Goal: Information Seeking & Learning: Learn about a topic

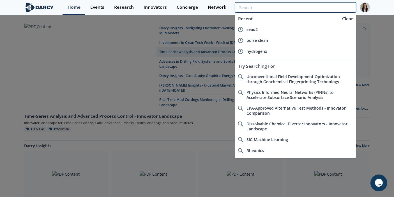
click at [317, 6] on input "search" at bounding box center [295, 7] width 121 height 10
click at [326, 9] on input "search" at bounding box center [295, 7] width 121 height 10
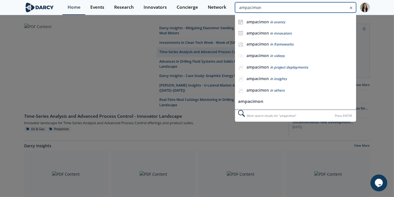
type input "ampacimon"
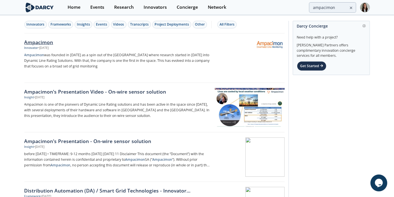
click at [48, 49] on div "• Dec 10, 2024" at bounding box center [43, 48] width 10 height 4
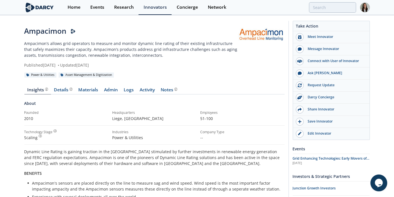
click at [326, 13] on div "Home Events Research Innovators Concierge Network" at bounding box center [216, 7] width 307 height 15
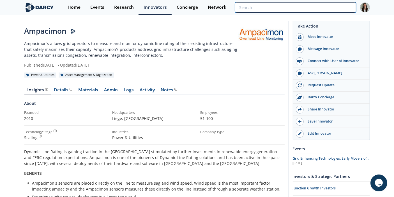
click at [326, 10] on input "search" at bounding box center [295, 7] width 121 height 10
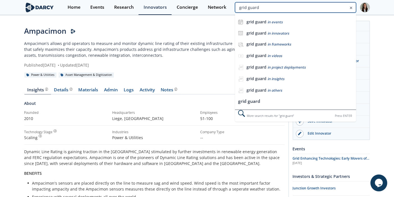
type input "grid guard"
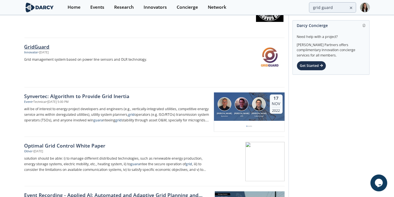
scroll to position [93, 0]
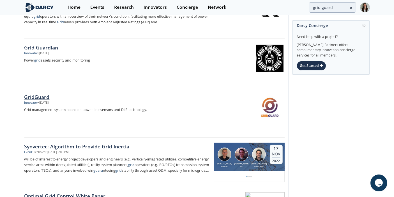
click at [72, 118] on div "GridGuard Innovator • Jan 31, 2024 Grid management system based on power line s…" at bounding box center [119, 112] width 190 height 39
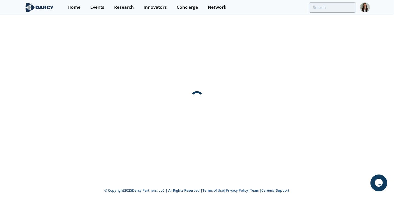
scroll to position [0, 0]
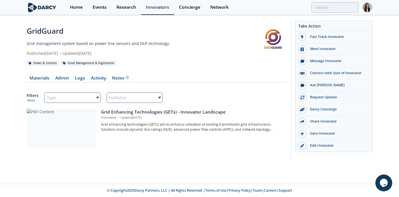
click at [112, 28] on div "GridGuard" at bounding box center [143, 31] width 232 height 11
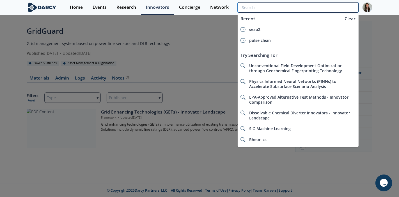
click at [326, 4] on input "search" at bounding box center [298, 7] width 121 height 10
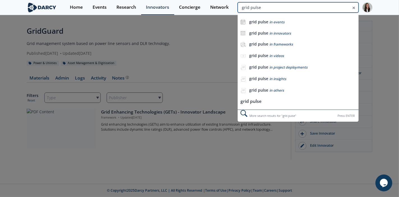
type input "grid pulse"
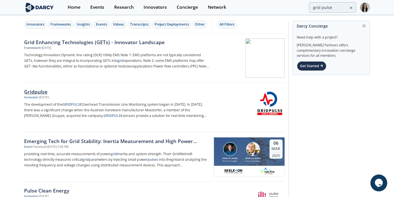
click at [73, 99] on div "Gridpulse Innovator • Apr 1, 2024 The development of the GRIDPULSE Overhead Tra…" at bounding box center [119, 107] width 190 height 39
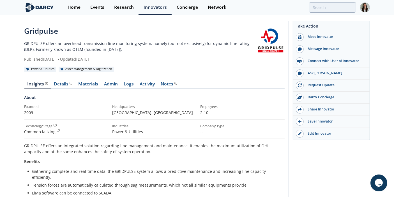
click at [177, 48] on p "GRIDPULSE offers an overhead transmission line monitoring system, namely (but n…" at bounding box center [140, 46] width 232 height 12
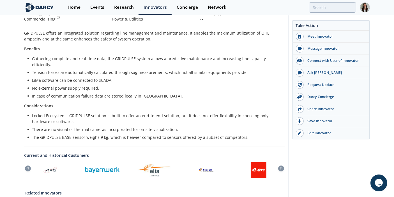
scroll to position [62, 0]
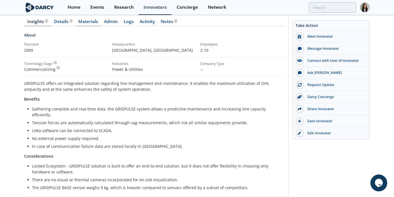
click at [92, 20] on link "Materials" at bounding box center [88, 22] width 26 height 7
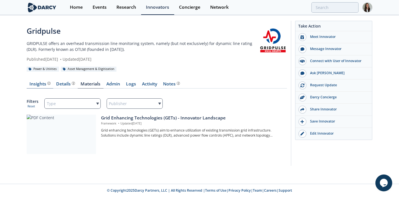
click at [32, 86] on div "Insights" at bounding box center [40, 84] width 21 height 4
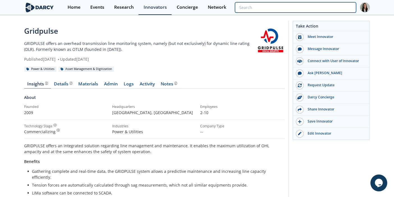
click at [326, 6] on input "search" at bounding box center [295, 7] width 121 height 10
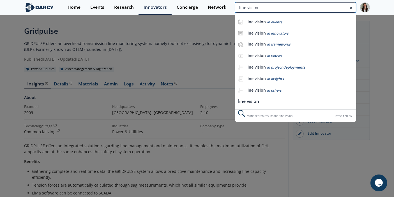
type input "line vision"
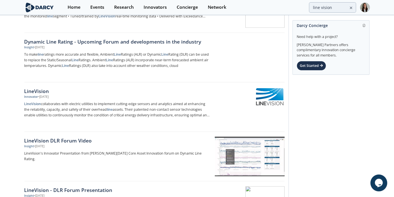
scroll to position [405, 0]
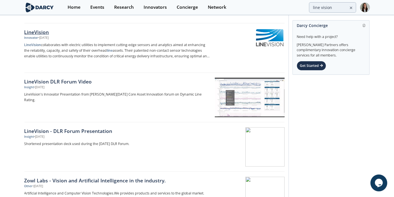
click at [56, 53] on p "LineVision collaborates with electric utilities to implement cutting-edge senso…" at bounding box center [117, 50] width 186 height 17
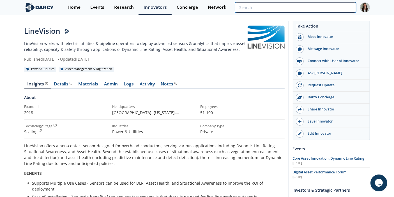
click at [326, 10] on input "search" at bounding box center [295, 7] width 121 height 10
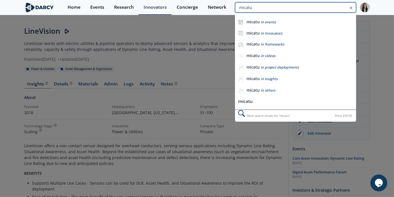
type input "micatu"
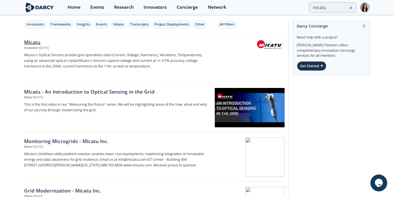
click at [63, 50] on div "Innovator • Aug 24, 2022" at bounding box center [117, 48] width 186 height 4
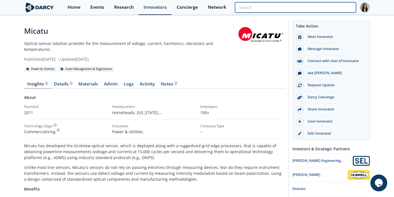
click at [326, 12] on input "search" at bounding box center [295, 7] width 121 height 10
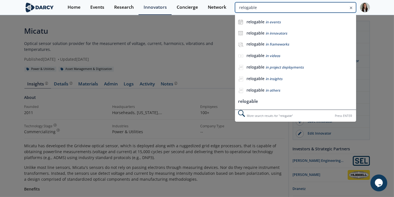
type input "relogable"
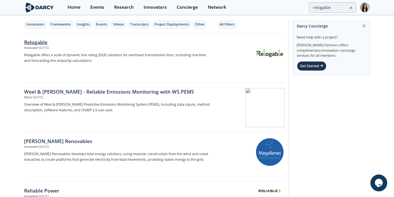
click at [35, 55] on p "Relogable offers a suite of dynamic line rating (DLR) solutions for overhead tr…" at bounding box center [117, 57] width 186 height 11
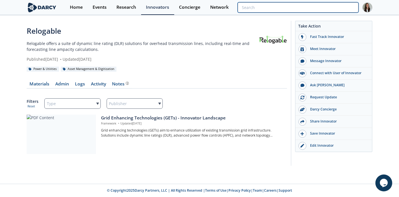
click at [315, 11] on input "search" at bounding box center [298, 7] width 121 height 10
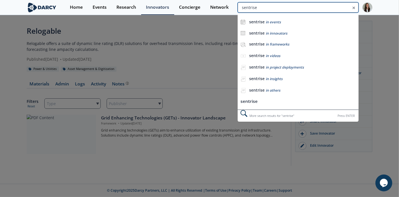
type input "sentrise"
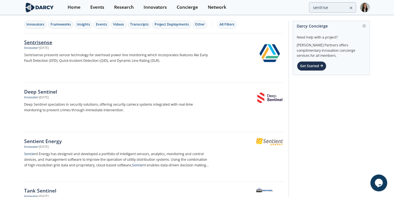
click at [64, 56] on p "Sentrisense presents sensor technology for overhead power line monitoring which…" at bounding box center [117, 57] width 186 height 11
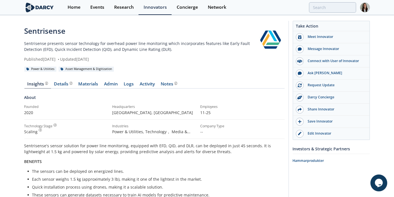
click at [323, 12] on div "Home Events Research Innovators Concierge Network" at bounding box center [216, 7] width 307 height 15
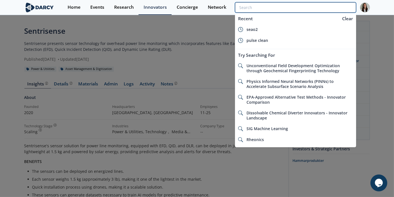
click at [326, 9] on input "search" at bounding box center [295, 7] width 121 height 10
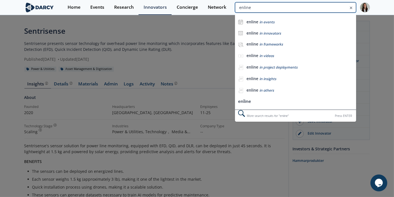
type input "enline"
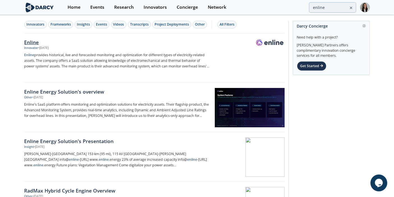
click at [56, 52] on p "Enline provides historical, live and forecasted monitoring and optimization for…" at bounding box center [117, 60] width 186 height 17
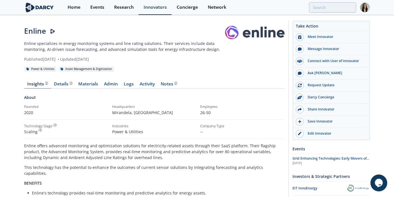
click at [326, 0] on div "Home Events Research Innovators Concierge Network" at bounding box center [216, 7] width 307 height 15
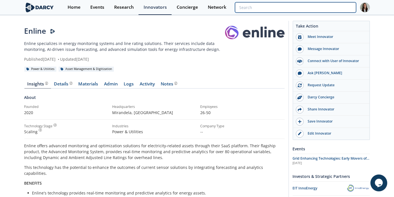
click at [326, 8] on input "search" at bounding box center [295, 7] width 121 height 10
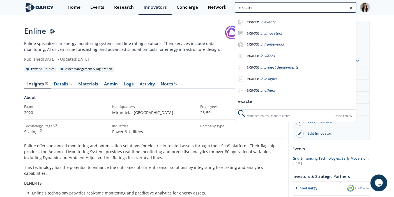
type input "exacter"
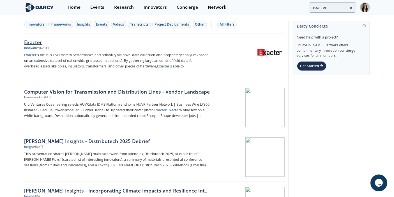
click at [37, 47] on div "Innovator" at bounding box center [31, 48] width 14 height 4
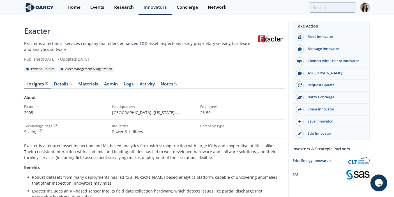
click at [171, 64] on div "Exacter Exacter is a technical services company that offers enhanced T&D asset …" at bounding box center [154, 49] width 260 height 46
type input "exacter"
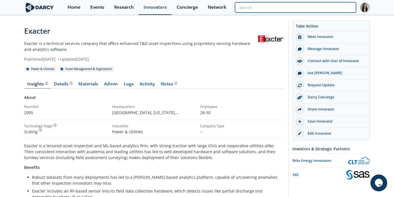
click at [326, 10] on input "search" at bounding box center [295, 7] width 121 height 10
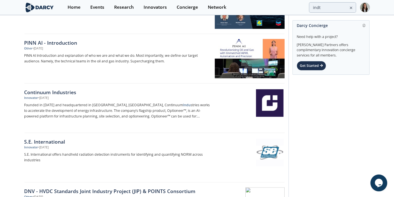
scroll to position [810, 0]
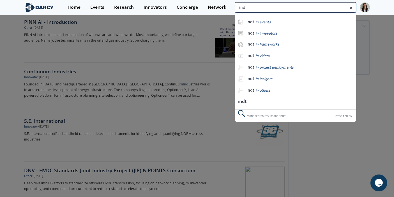
click at [315, 8] on input "indt" at bounding box center [295, 7] width 121 height 10
type input "ind tech"
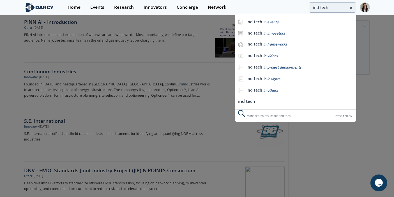
scroll to position [0, 0]
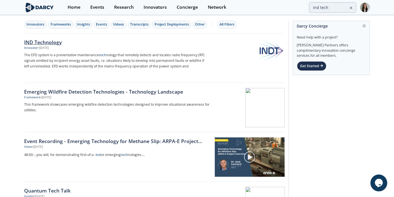
click at [85, 46] on div "Innovator • Jun 23, 2025" at bounding box center [117, 48] width 186 height 4
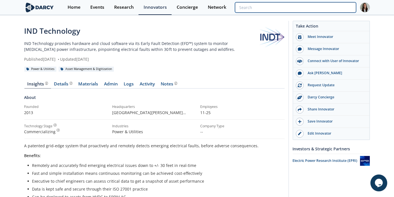
click at [326, 12] on input "search" at bounding box center [295, 7] width 121 height 10
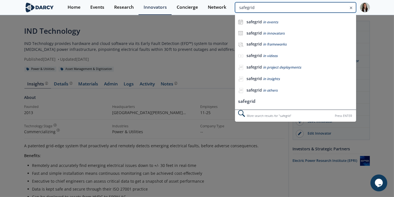
type input "safegrid"
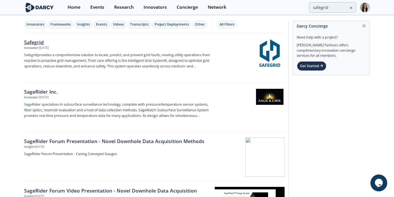
click at [118, 65] on p "Safegrid provides a comprehensive solution to locate, predict, and prevent grid…" at bounding box center [117, 60] width 186 height 17
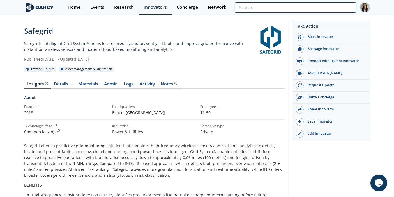
click at [326, 5] on input "search" at bounding box center [295, 7] width 121 height 10
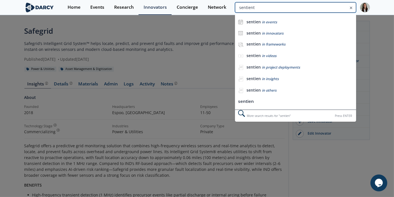
type input "sentient"
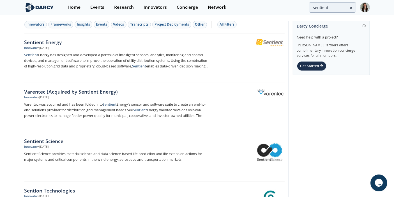
click at [72, 56] on p "Sentient Energy has designed and developed a portfolio of intelligent sensors, …" at bounding box center [117, 60] width 186 height 17
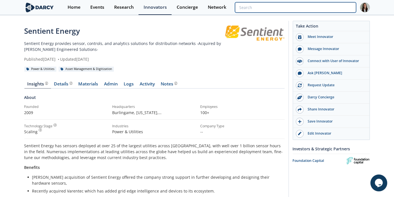
click at [326, 11] on input "search" at bounding box center [295, 7] width 121 height 10
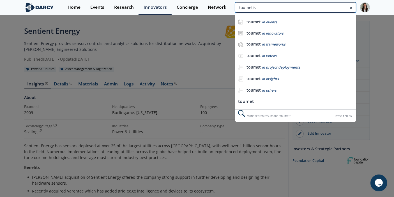
type input "toumetis"
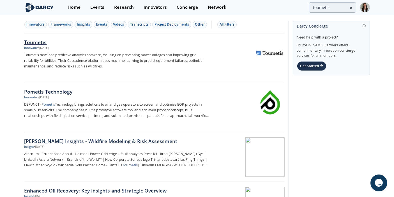
click at [143, 58] on p "Toumetis develops predictive analytics software, focusing on preventing power o…" at bounding box center [117, 60] width 186 height 17
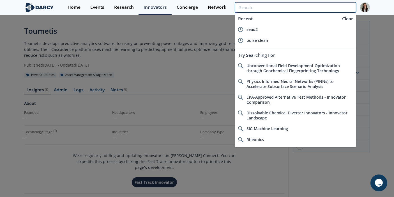
click at [324, 4] on input "search" at bounding box center [295, 7] width 121 height 10
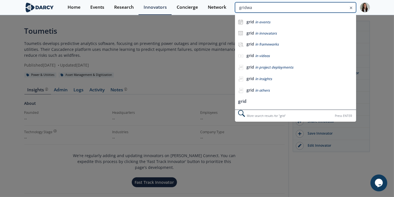
type input "gridwa"
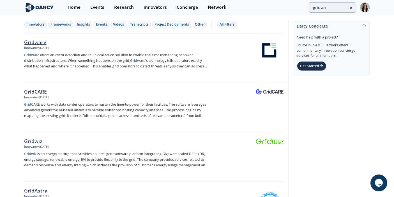
click at [150, 62] on p "Gridwa re offers an event detection and fault localization solution to enable r…" at bounding box center [117, 60] width 186 height 17
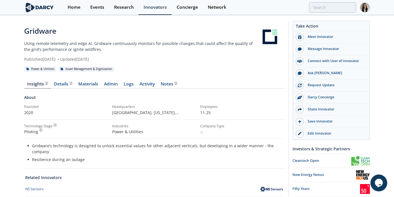
drag, startPoint x: 344, startPoint y: 18, endPoint x: 340, endPoint y: 11, distance: 8.2
click at [326, 18] on div "Gridware Using remote telemetry and edge AI, Gridware continuously monitors for…" at bounding box center [197, 164] width 346 height 296
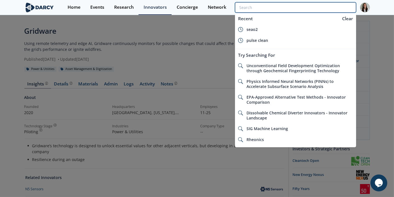
click at [326, 11] on input "search" at bounding box center [295, 7] width 121 height 10
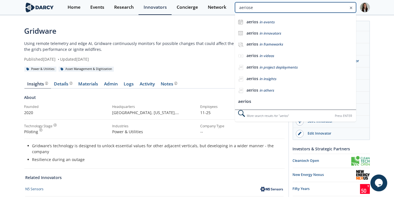
type input "aeriose"
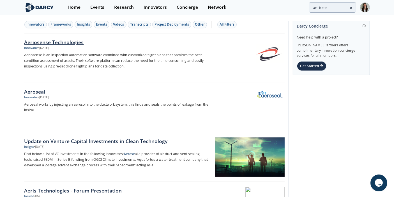
click at [137, 58] on p "Aeriosense is an inspection automation software combined with customized flight…" at bounding box center [117, 60] width 186 height 17
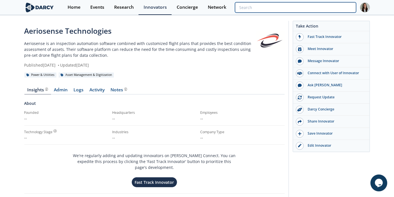
click at [320, 3] on input "search" at bounding box center [295, 7] width 121 height 10
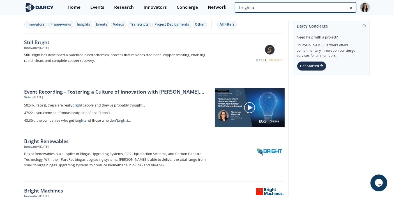
click at [326, 4] on input "bright a" at bounding box center [295, 7] width 121 height 10
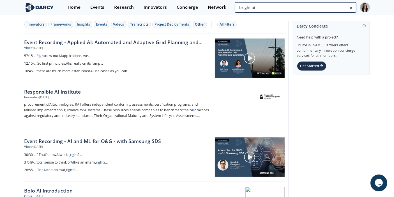
click at [326, 6] on input "bright ai" at bounding box center [295, 7] width 121 height 10
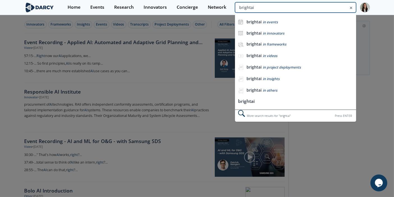
type input "brightai"
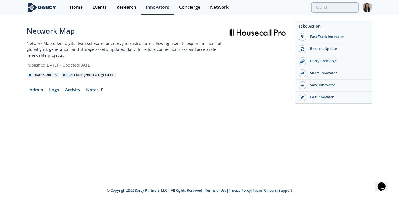
click at [284, 58] on div at bounding box center [257, 47] width 60 height 42
click at [327, 98] on div "Edit Innovator" at bounding box center [337, 97] width 63 height 5
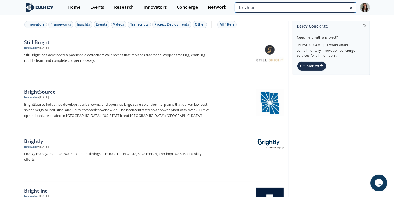
click at [318, 8] on input "brightai" at bounding box center [295, 7] width 121 height 10
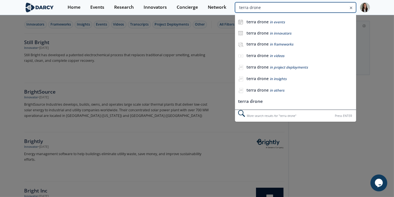
type input "terra drone"
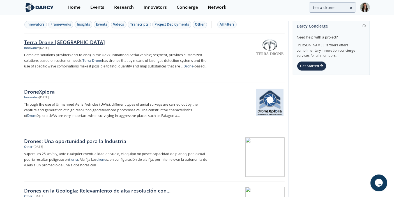
click at [49, 47] on div "• Jan 11, 2021" at bounding box center [43, 48] width 10 height 4
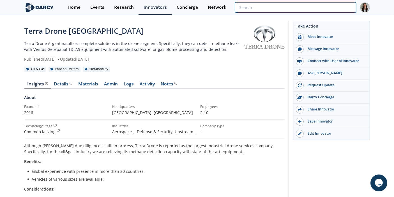
click at [328, 6] on input "search" at bounding box center [295, 7] width 121 height 10
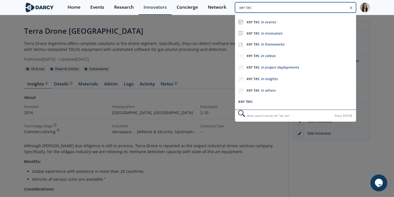
type input "xer tec"
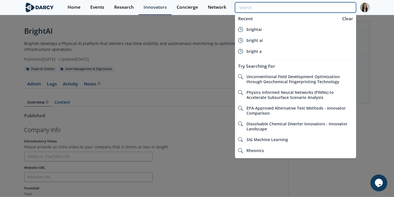
click at [319, 8] on input "search" at bounding box center [295, 7] width 121 height 10
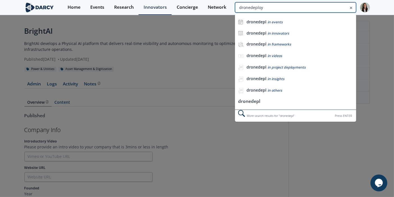
type input "dronedeploy"
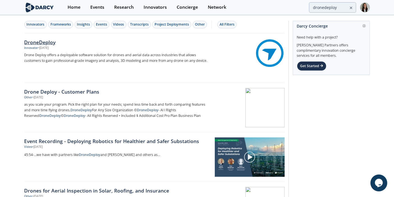
click at [88, 48] on div "Innovator • Mar 18, 2024" at bounding box center [117, 48] width 186 height 4
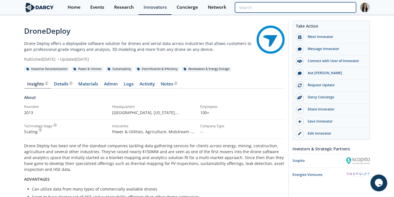
click at [318, 8] on input "search" at bounding box center [295, 7] width 121 height 10
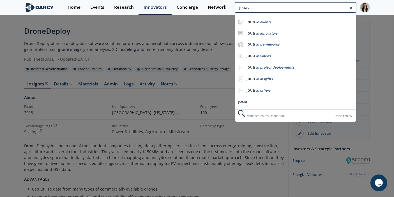
type input "jouav"
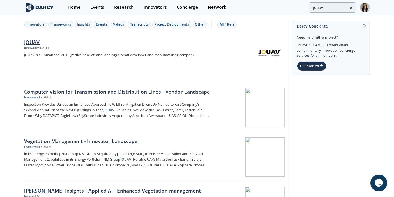
click at [129, 67] on div "JOUAV Innovator • Mar 23, 2023 JOUAV is a unmanned VTOL (vertical take-off and …" at bounding box center [119, 57] width 190 height 39
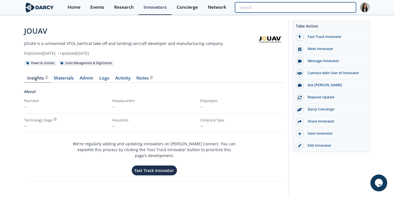
click at [337, 5] on input "search" at bounding box center [295, 7] width 121 height 10
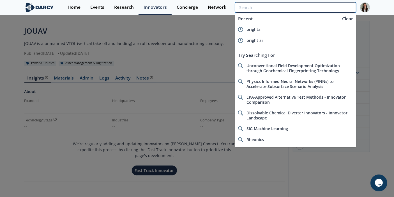
click at [335, 7] on input "search" at bounding box center [295, 7] width 121 height 10
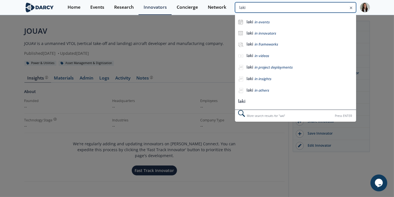
type input "laki"
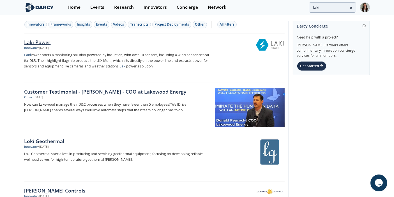
click at [114, 40] on div "Laki Power" at bounding box center [117, 41] width 186 height 7
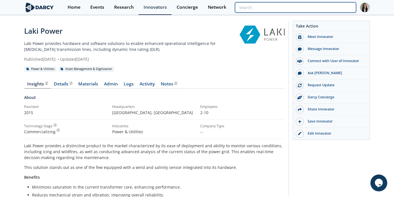
click at [322, 4] on input "search" at bounding box center [295, 7] width 121 height 10
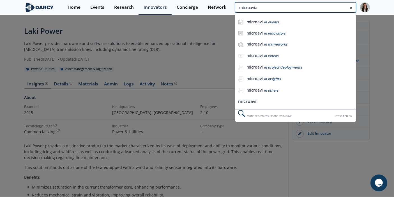
type input "microavia"
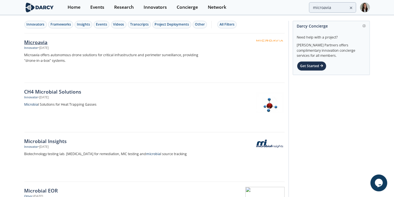
click at [79, 43] on div "Microavia" at bounding box center [117, 41] width 186 height 7
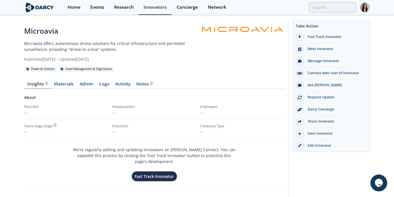
drag, startPoint x: 343, startPoint y: 14, endPoint x: 342, endPoint y: 11, distance: 3.5
click at [343, 14] on div "Home Events Research Innovators Concierge Network" at bounding box center [216, 7] width 307 height 15
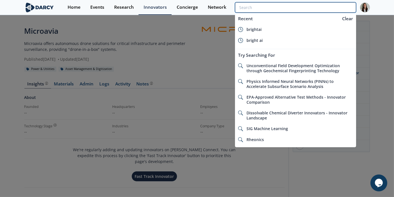
click at [342, 11] on input "search" at bounding box center [295, 7] width 121 height 10
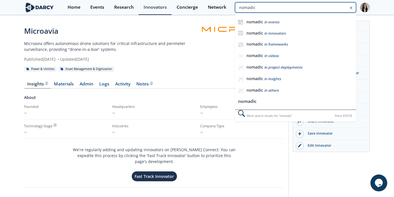
type input "nomadic"
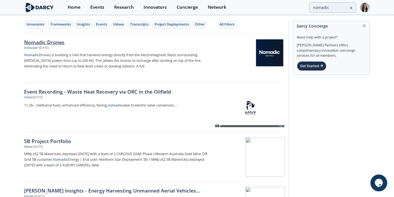
click at [56, 44] on div "Nomadic Drones" at bounding box center [117, 41] width 186 height 7
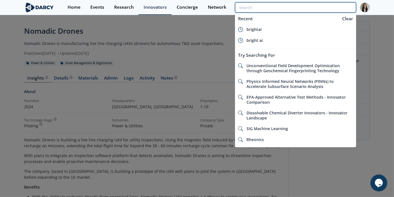
click at [320, 8] on input "search" at bounding box center [295, 7] width 121 height 10
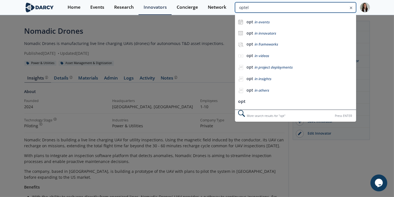
type input "optel"
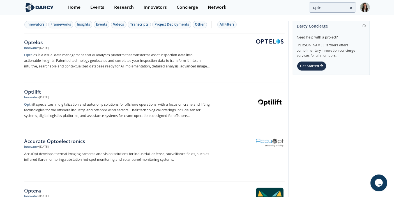
click at [140, 56] on p "Optel os is a visual data management and AI analytics platform that transforms …" at bounding box center [117, 60] width 186 height 17
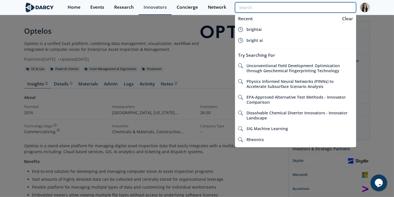
drag, startPoint x: 310, startPoint y: 6, endPoint x: 314, endPoint y: 6, distance: 3.6
click at [314, 6] on input "search" at bounding box center [295, 7] width 121 height 10
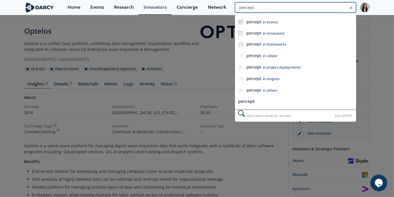
type input "percept"
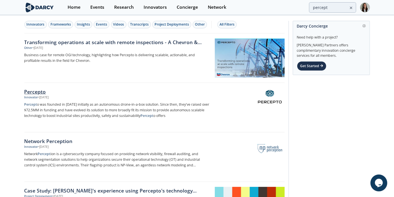
click at [76, 95] on div "Innovator • Mar 18, 2025" at bounding box center [117, 97] width 186 height 4
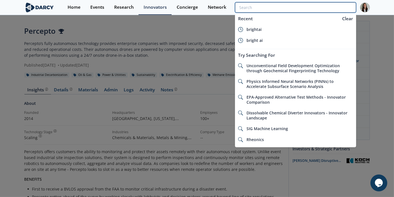
click at [332, 9] on input "search" at bounding box center [295, 7] width 121 height 10
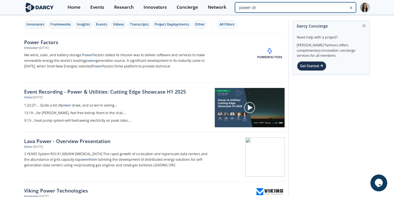
click at [316, 6] on input "power dr" at bounding box center [295, 7] width 121 height 10
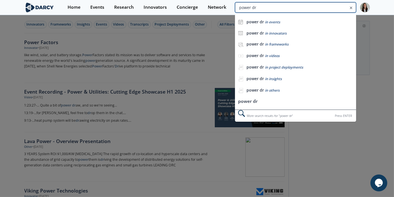
click at [333, 8] on input "power dr" at bounding box center [295, 7] width 121 height 10
type input "power drone"
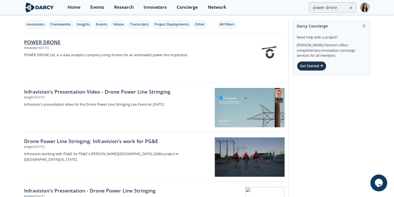
click at [82, 61] on div "POWER DRONE Innovator • Mar 23, 2023 POWER DRONE Ltd. is a data analytics compa…" at bounding box center [119, 57] width 190 height 39
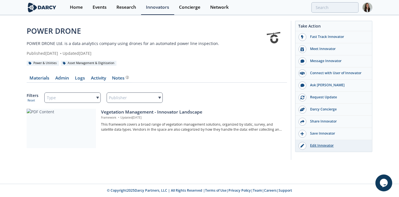
click at [310, 141] on link "Edit Innovator" at bounding box center [333, 146] width 77 height 12
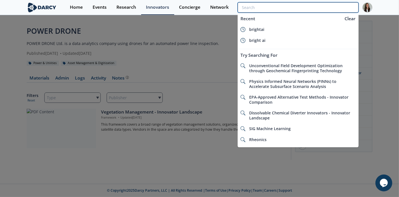
click at [337, 5] on input "search" at bounding box center [298, 7] width 121 height 10
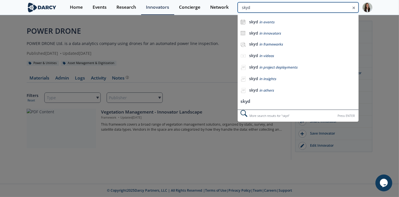
type input "skyd"
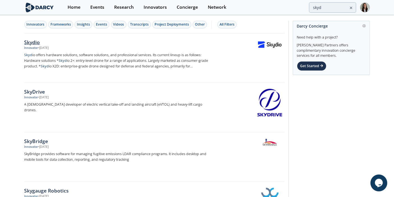
click at [127, 52] on p "Skyd io offers hardware solutions, software solutions, and professional service…" at bounding box center [117, 60] width 186 height 17
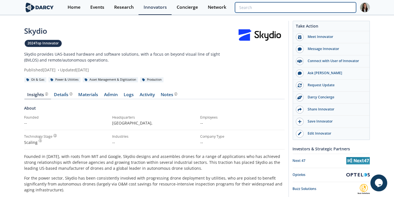
click at [325, 8] on input "search" at bounding box center [295, 7] width 121 height 10
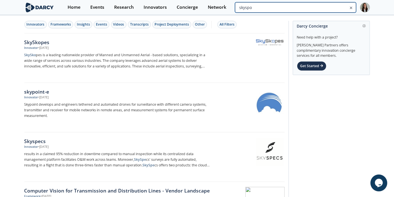
click at [337, 6] on input "skyspo" at bounding box center [295, 7] width 121 height 10
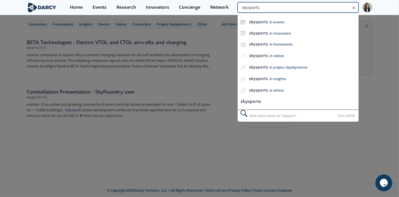
click at [337, 9] on input "skysports" at bounding box center [298, 7] width 121 height 10
type input "skyports"
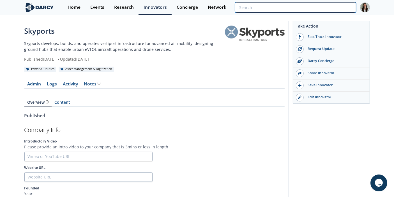
click at [328, 7] on input "search" at bounding box center [295, 7] width 121 height 10
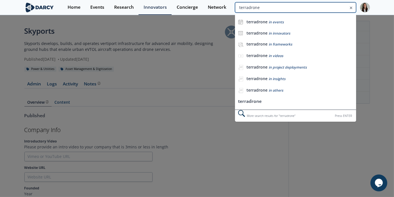
type input "terradrone"
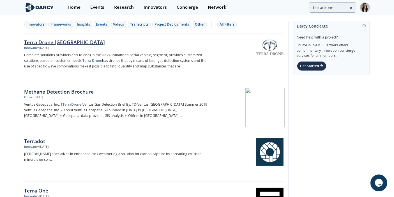
click at [111, 59] on p "Complete solutions provider (end-to-end) in the UAV (unmanned Aerial Vehicle) s…" at bounding box center [117, 60] width 186 height 17
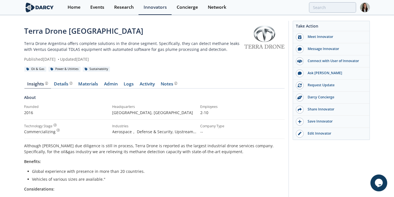
type input "terradrone"
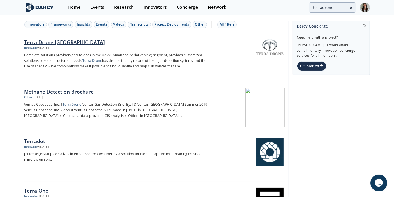
click at [256, 51] on img at bounding box center [269, 47] width 27 height 16
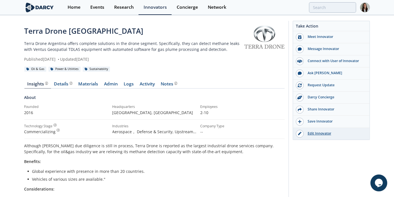
click at [299, 133] on icon at bounding box center [299, 133] width 3 height 3
click at [308, 134] on div "Edit Innovator" at bounding box center [335, 133] width 63 height 5
